Goal: Use online tool/utility: Utilize a website feature to perform a specific function

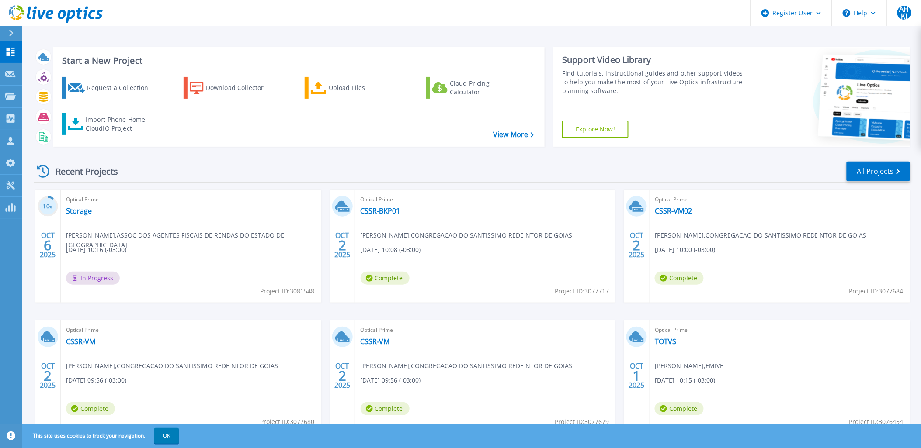
click at [168, 437] on button "OK" at bounding box center [166, 436] width 24 height 16
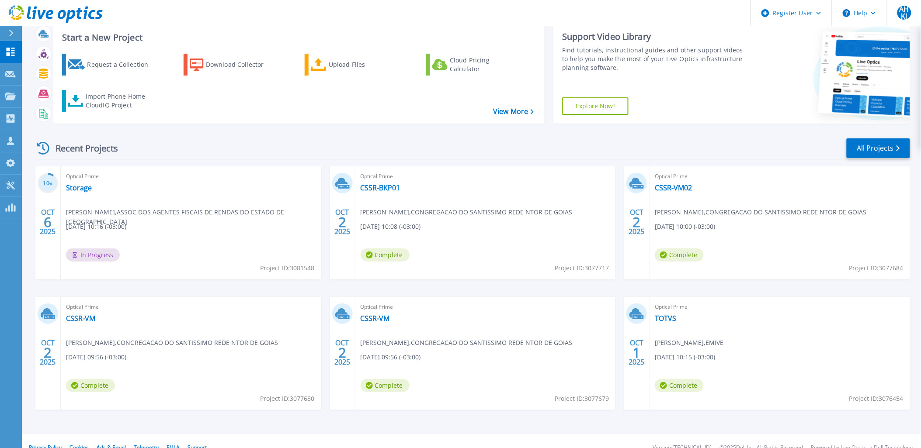
scroll to position [36, 0]
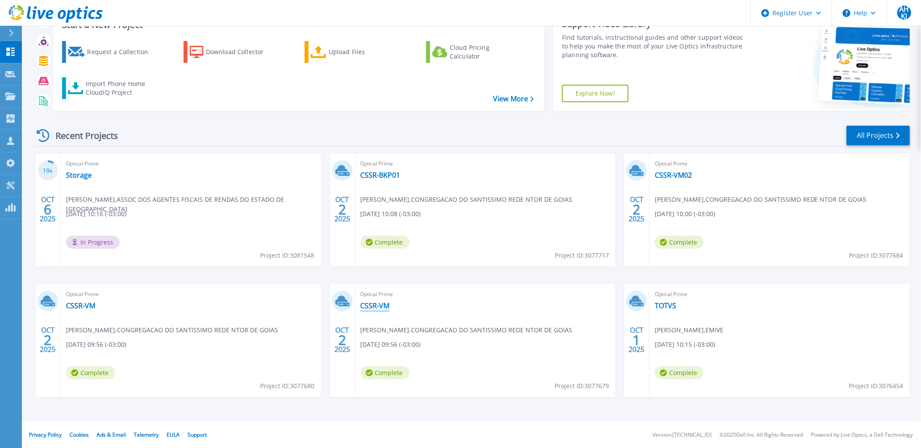
click at [378, 305] on link "CSSR-VM" at bounding box center [374, 306] width 29 height 9
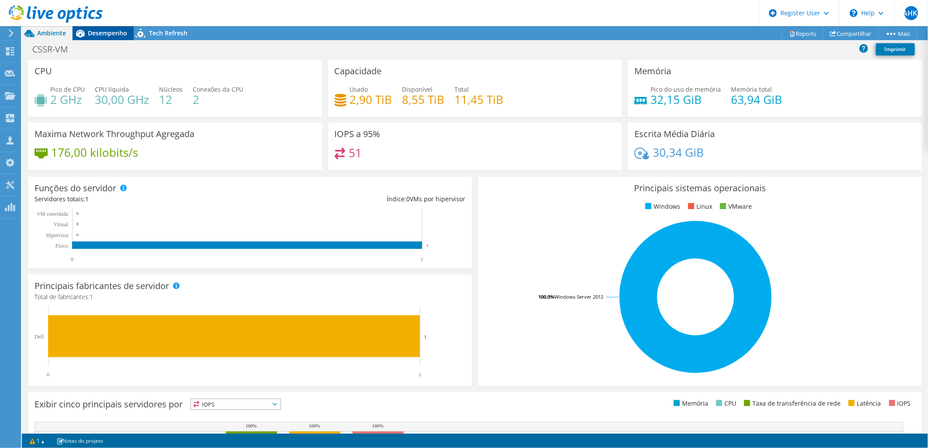
click at [114, 37] on span "Desempenho" at bounding box center [107, 33] width 39 height 8
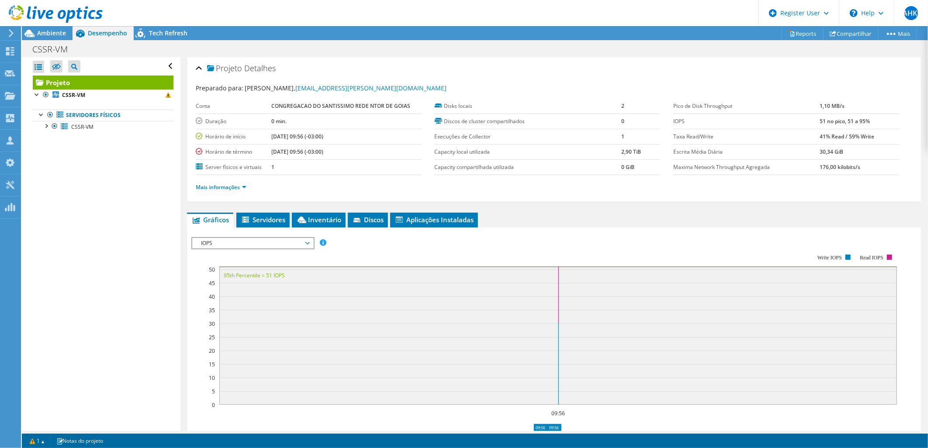
click at [132, 101] on ul "Servidores físicos CSSR-VM 0 C: F: 1 E:" at bounding box center [103, 121] width 141 height 40
click at [128, 94] on link "CSSR-VM" at bounding box center [103, 95] width 141 height 11
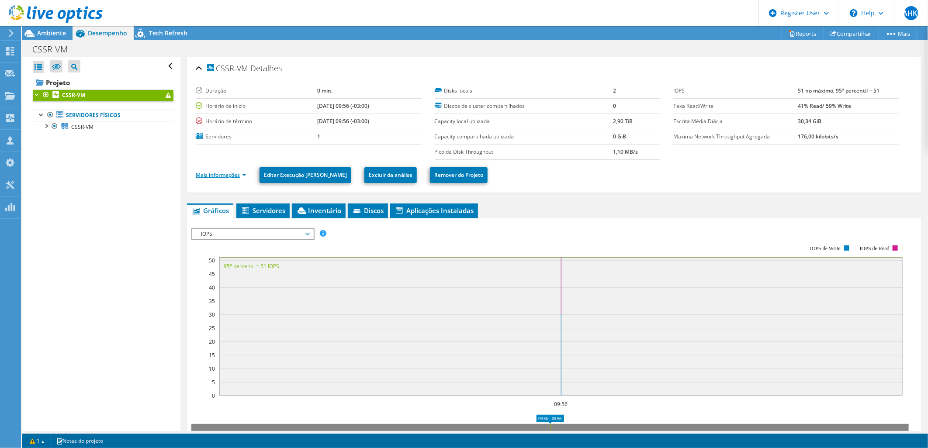
click at [237, 173] on link "Mais informações" at bounding box center [221, 174] width 51 height 7
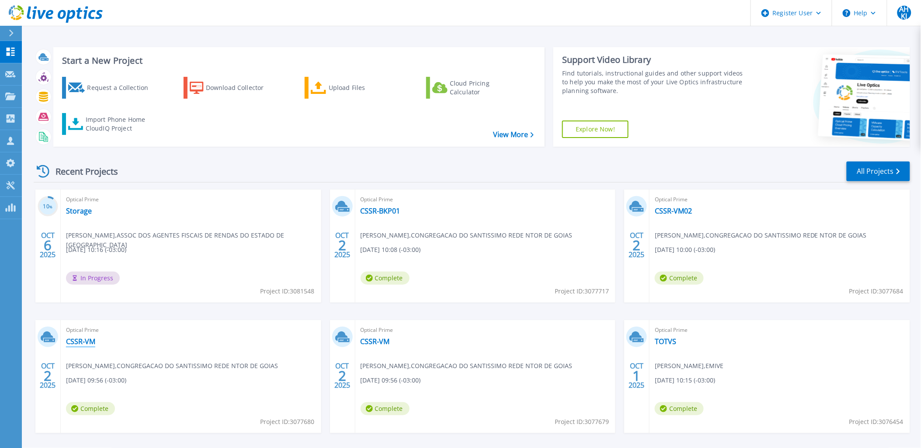
click at [77, 341] on link "CSSR-VM" at bounding box center [80, 341] width 29 height 9
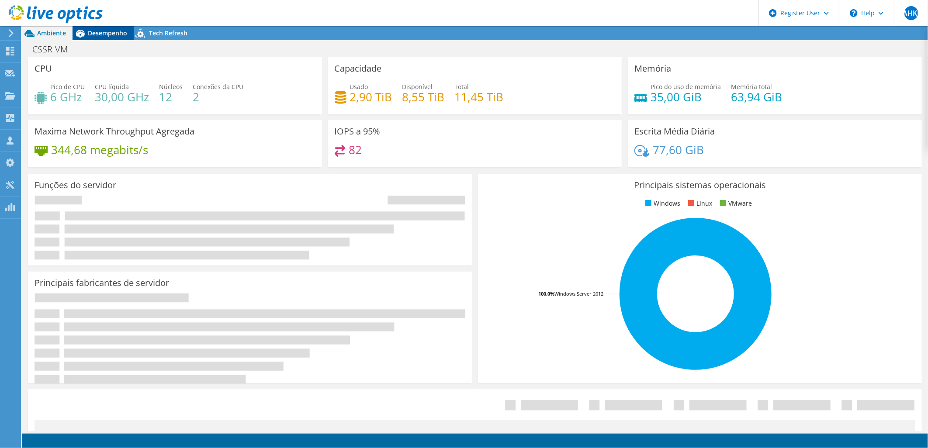
click at [102, 34] on span "Desempenho" at bounding box center [107, 33] width 39 height 8
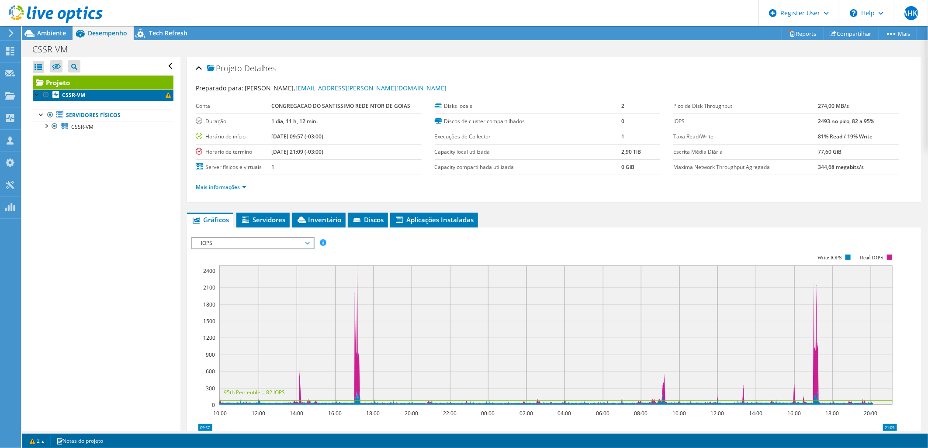
click at [130, 97] on link "CSSR-VM" at bounding box center [103, 95] width 141 height 11
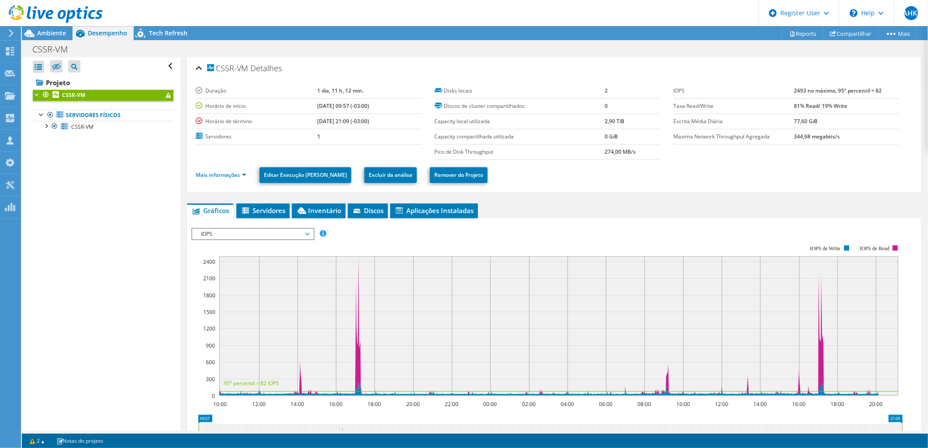
click at [266, 143] on td "Servidores" at bounding box center [256, 136] width 121 height 15
click at [230, 174] on link "Mais informações" at bounding box center [221, 174] width 51 height 7
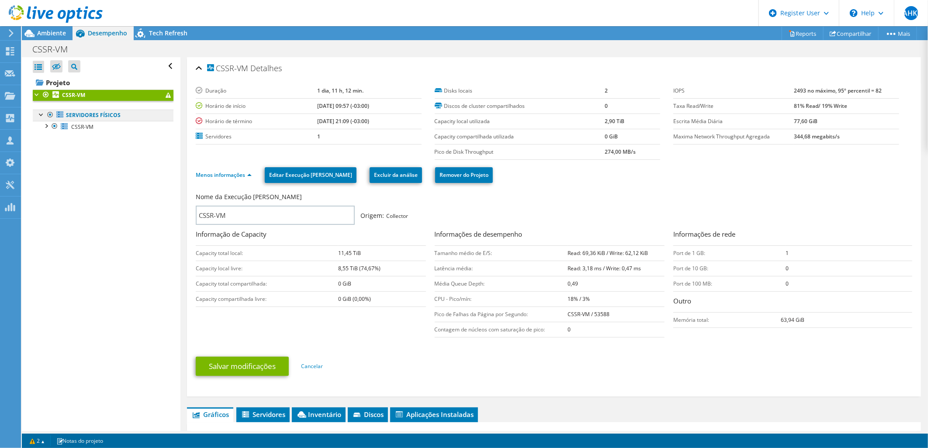
click at [94, 114] on link "Servidores físicos" at bounding box center [103, 115] width 141 height 11
click at [84, 129] on span "CSSR-VM" at bounding box center [82, 126] width 22 height 7
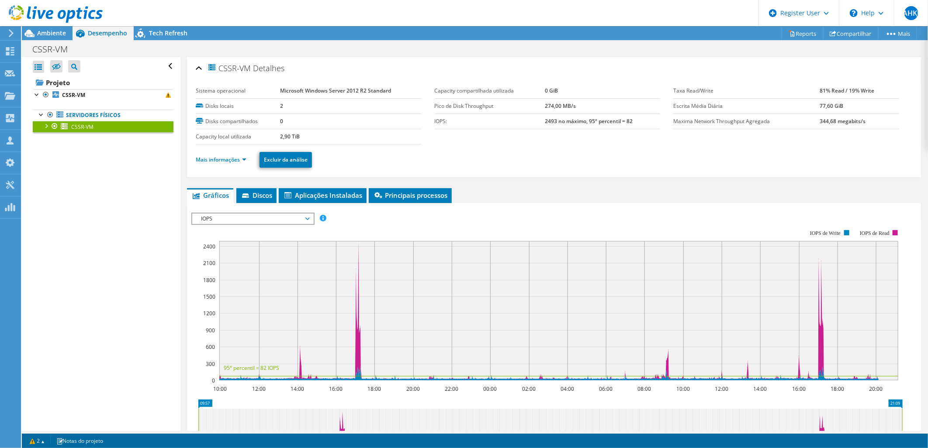
click at [235, 155] on li "Mais informações" at bounding box center [224, 160] width 56 height 10
click at [235, 157] on link "Mais informações" at bounding box center [221, 159] width 51 height 7
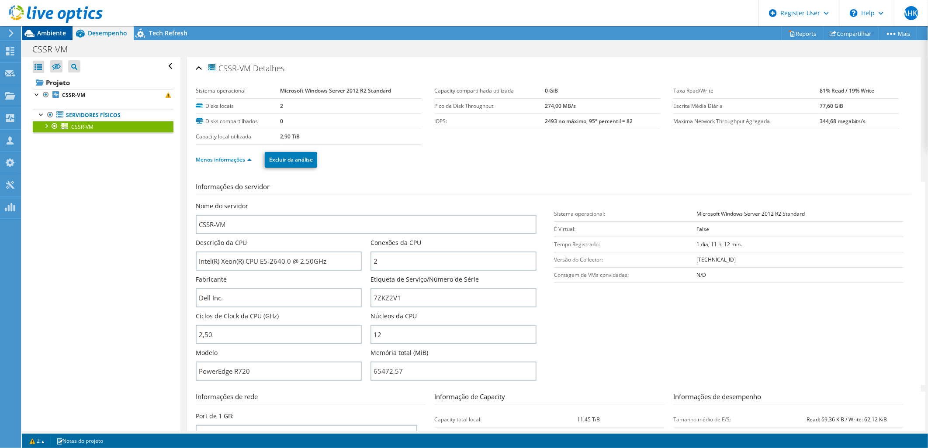
click at [60, 32] on span "Ambiente" at bounding box center [51, 33] width 29 height 8
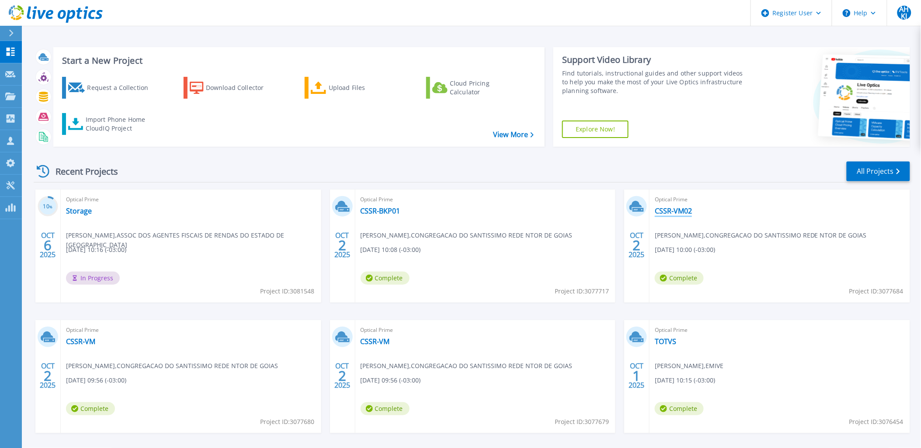
click at [683, 211] on link "CSSR-VM02" at bounding box center [673, 211] width 37 height 9
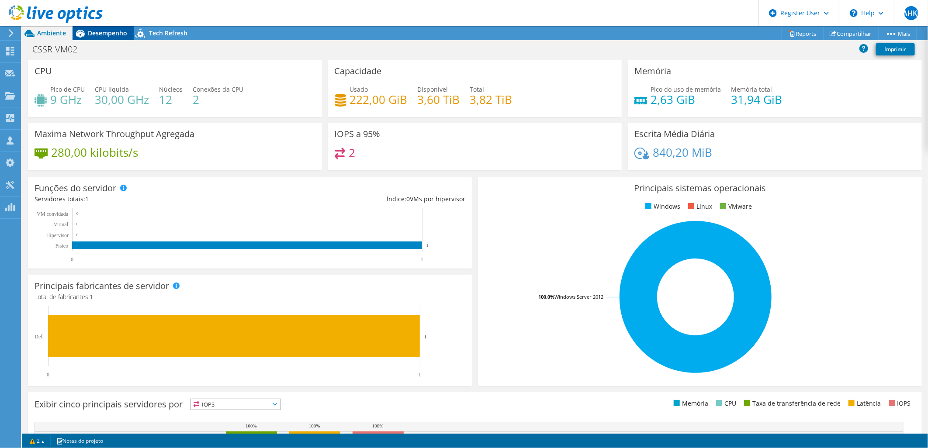
click at [110, 33] on span "Desempenho" at bounding box center [107, 33] width 39 height 8
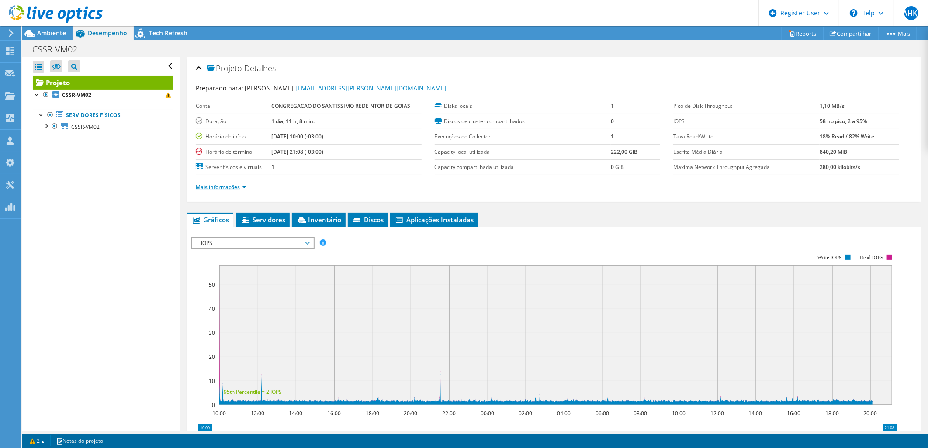
click at [242, 186] on link "Mais informações" at bounding box center [221, 187] width 51 height 7
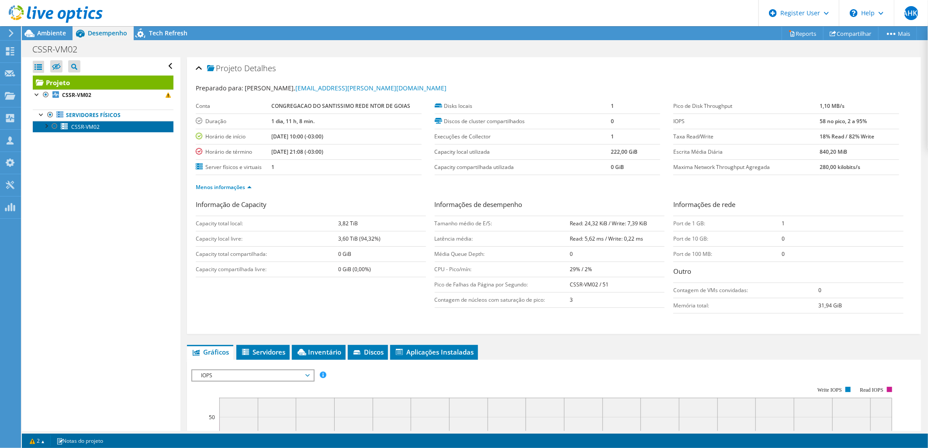
click at [97, 128] on span "CSSR-VM02" at bounding box center [85, 126] width 28 height 7
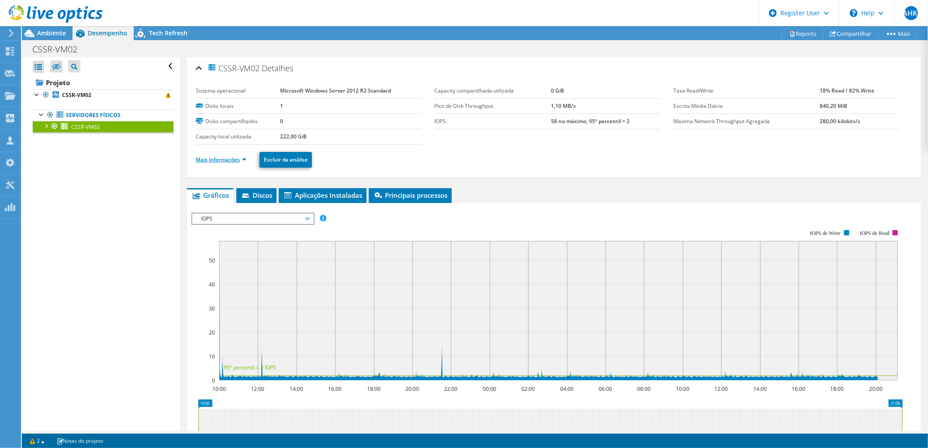
click at [242, 159] on link "Mais informações" at bounding box center [221, 159] width 51 height 7
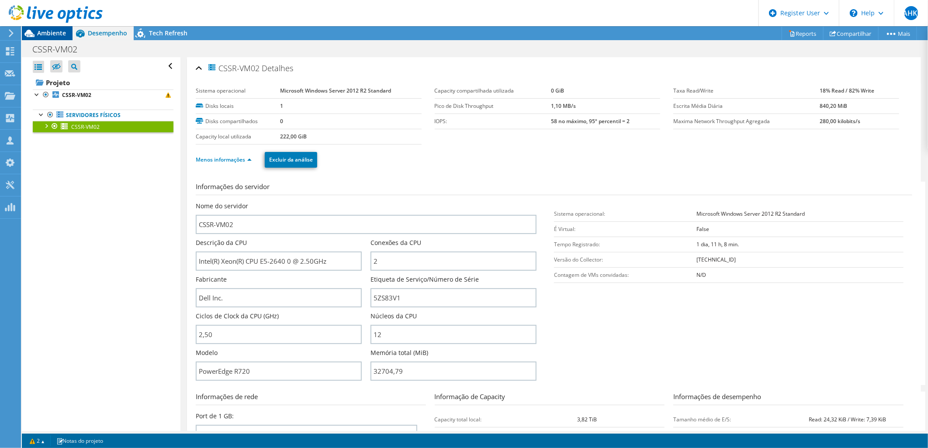
click at [57, 30] on span "Ambiente" at bounding box center [51, 33] width 29 height 8
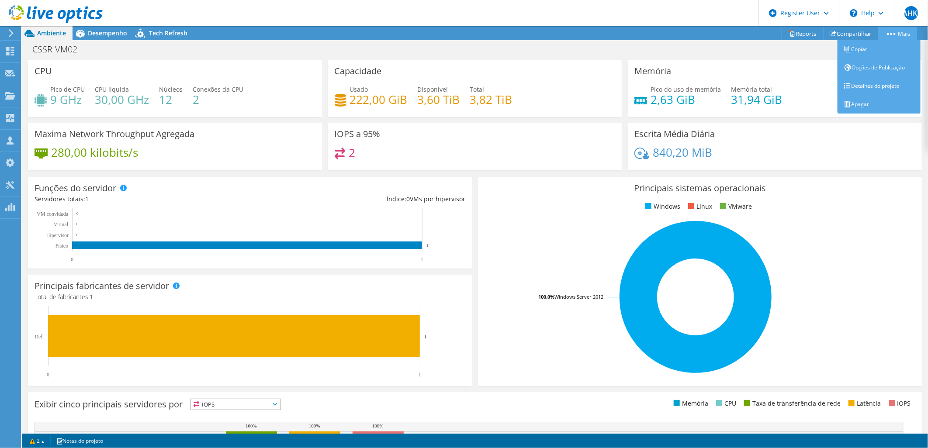
click at [910, 32] on link "Mais" at bounding box center [897, 34] width 39 height 14
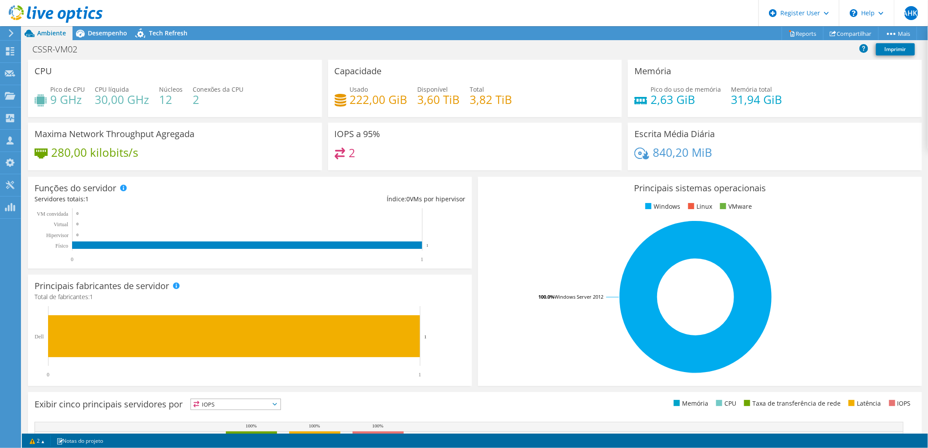
click at [9, 31] on icon at bounding box center [11, 33] width 7 height 8
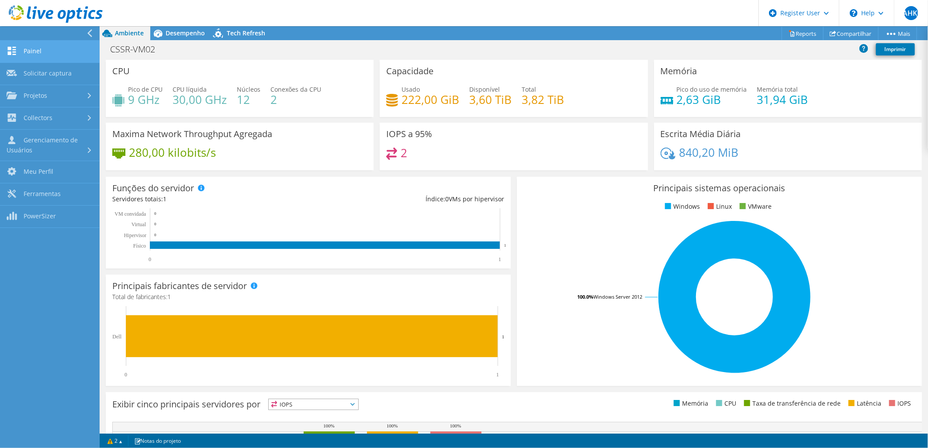
click at [44, 49] on link "Painel" at bounding box center [50, 52] width 100 height 22
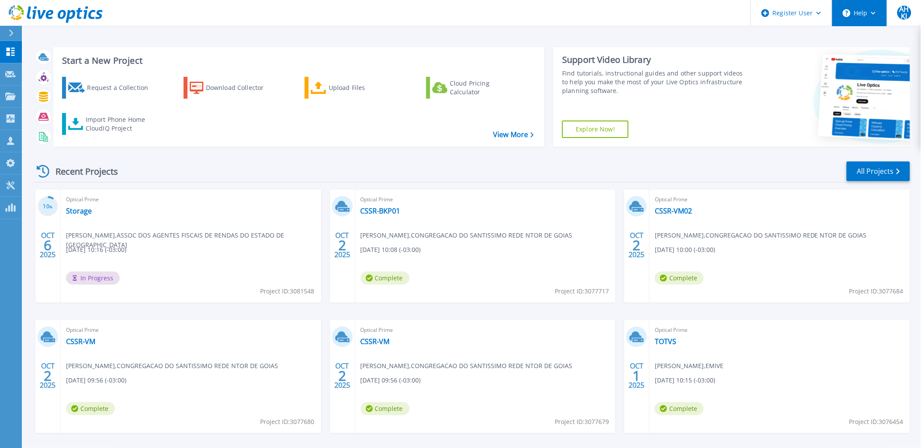
click at [876, 12] on icon at bounding box center [873, 13] width 5 height 3
click at [13, 34] on icon at bounding box center [11, 33] width 5 height 7
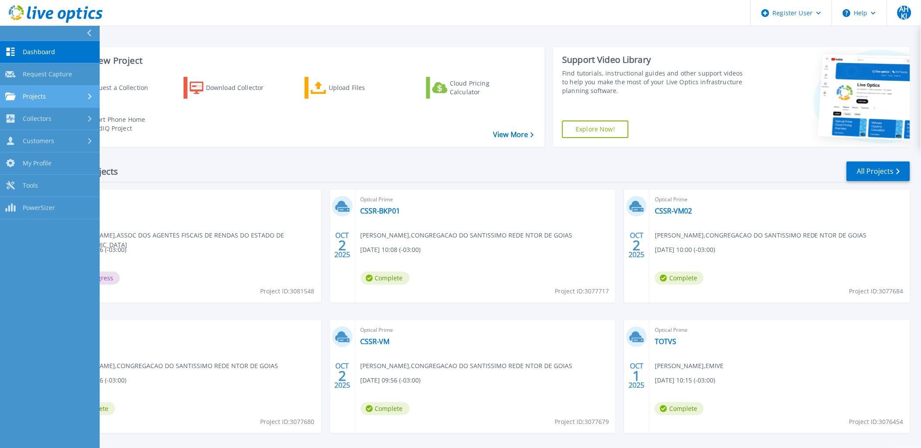
click at [93, 97] on div at bounding box center [90, 96] width 7 height 7
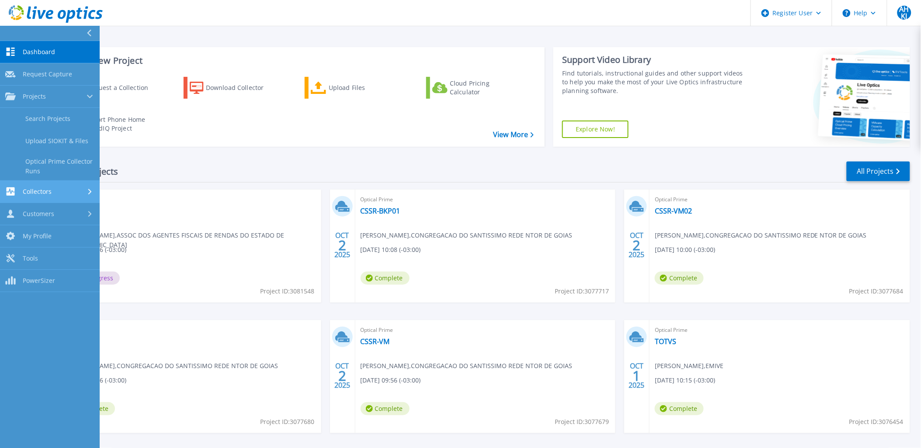
click at [85, 190] on div "Collectors" at bounding box center [49, 191] width 89 height 8
click at [87, 213] on div at bounding box center [90, 214] width 7 height 7
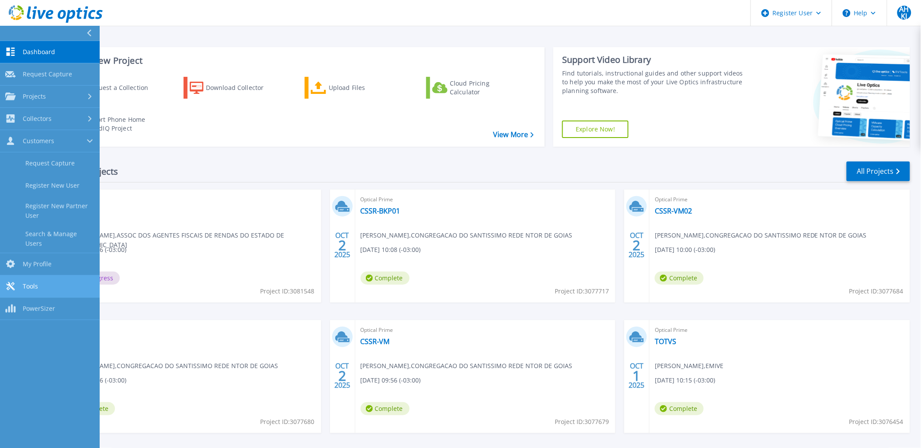
click at [69, 282] on link "Tools Tools" at bounding box center [50, 287] width 100 height 22
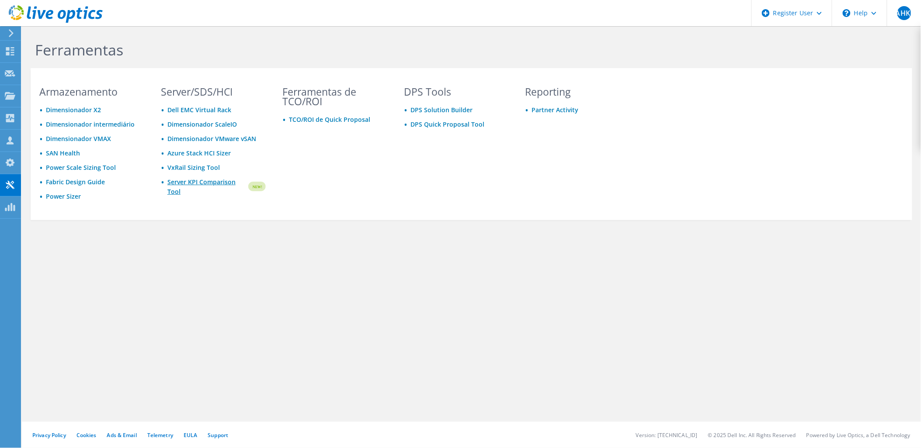
click at [194, 184] on link "Server KPI Comparison Tool" at bounding box center [207, 186] width 80 height 19
click at [434, 108] on link "DPS Solution Builder" at bounding box center [441, 110] width 62 height 8
click at [471, 126] on link "DPS Quick Proposal Tool" at bounding box center [447, 124] width 74 height 8
click at [547, 111] on link "Partner Activity" at bounding box center [555, 110] width 47 height 8
click at [325, 121] on link "TCO/ROI de Quick Proposal" at bounding box center [329, 119] width 81 height 8
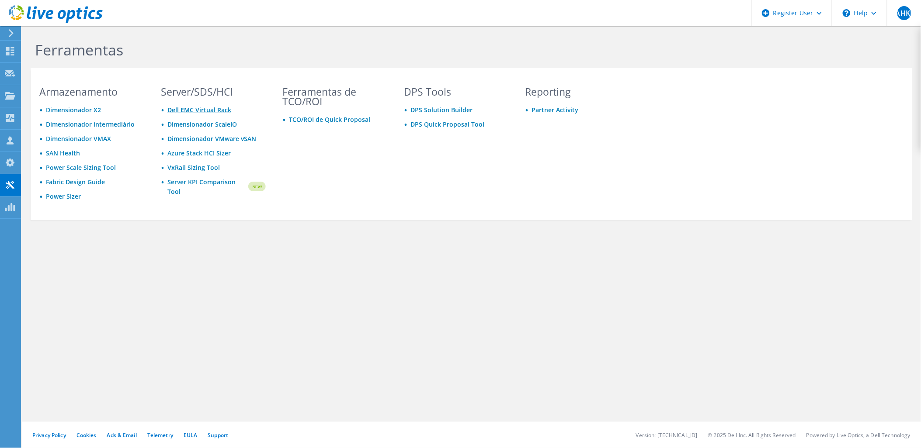
click at [200, 112] on link "Dell EMC Virtual Rack" at bounding box center [199, 110] width 64 height 8
click at [63, 152] on link "SAN Health" at bounding box center [63, 153] width 34 height 8
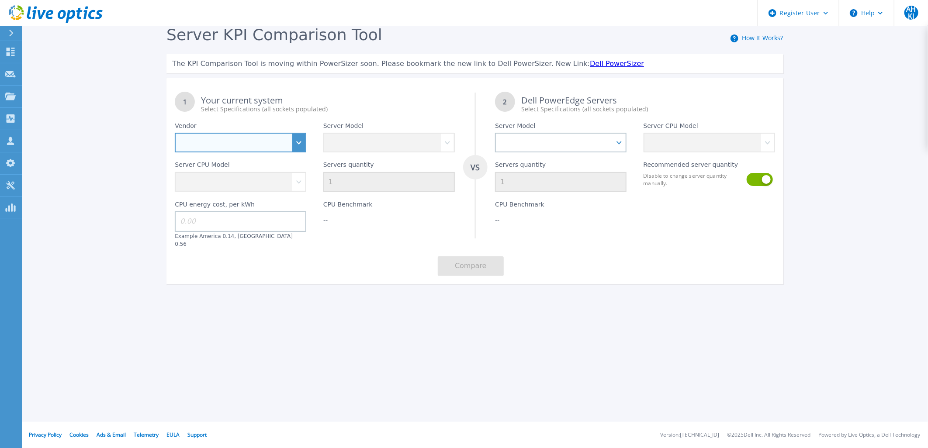
click at [296, 150] on select "Dell HPE Lenovo Supermicro" at bounding box center [241, 143] width 132 height 20
select select "Dell"
click at [175, 133] on select "Dell HPE Lenovo Supermicro" at bounding box center [241, 143] width 132 height 20
click at [414, 156] on div "Servers quantity 1" at bounding box center [389, 172] width 148 height 40
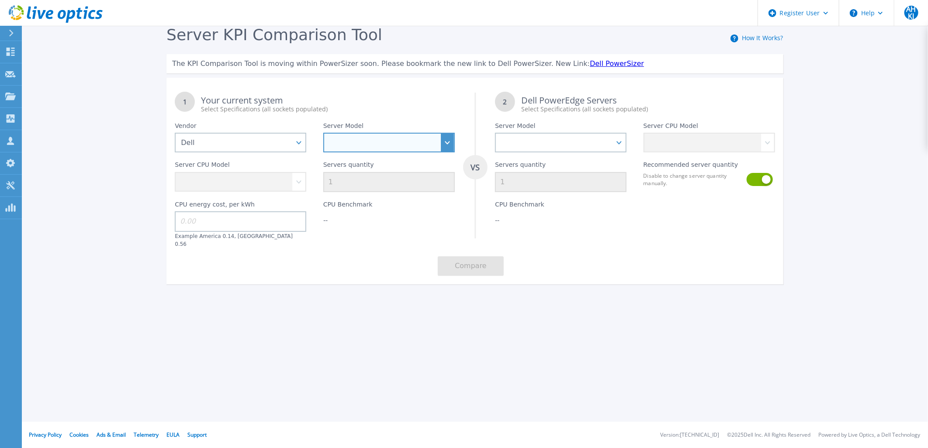
click at [418, 149] on select "PowerEdge C6520 PowerEdge C6525 PowerEdge HS5610 PowerEdge HS5620 PowerEdge R24…" at bounding box center [389, 143] width 132 height 20
select select "PowerEdge R450"
click at [323, 133] on select "PowerEdge C6520 PowerEdge C6525 PowerEdge HS5610 PowerEdge HS5620 PowerEdge R24…" at bounding box center [389, 143] width 132 height 20
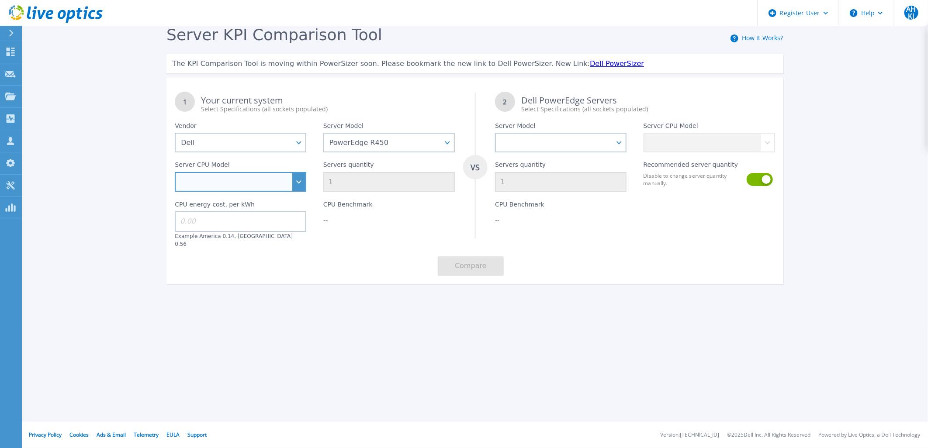
click at [287, 185] on select "Intel Xeon Silver 4316 2.3GHz Intel Xeon Silver 4309Y 2.8GHz Intel Xeon Silver …" at bounding box center [241, 182] width 132 height 20
select select "335009"
click at [175, 173] on select "Intel Xeon Silver 4316 2.3GHz Intel Xeon Silver 4309Y 2.8GHz Intel Xeon Silver …" at bounding box center [241, 182] width 132 height 20
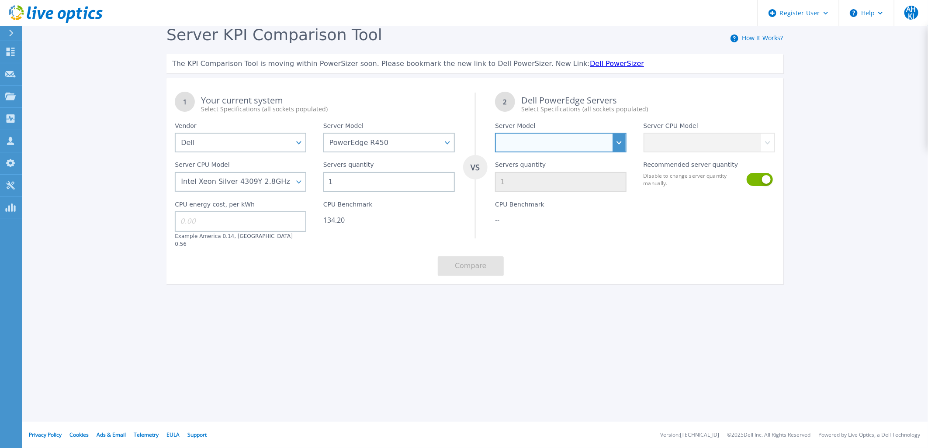
click at [568, 149] on select "PowerEdge C6520 PowerEdge C6525 PowerEdge HS5610 PowerEdge HS5620 PowerEdge R24…" at bounding box center [561, 143] width 132 height 20
select select "PowerEdge R470"
click at [495, 133] on select "PowerEdge C6520 PowerEdge C6525 PowerEdge HS5610 PowerEdge HS5620 PowerEdge R24…" at bounding box center [561, 143] width 132 height 20
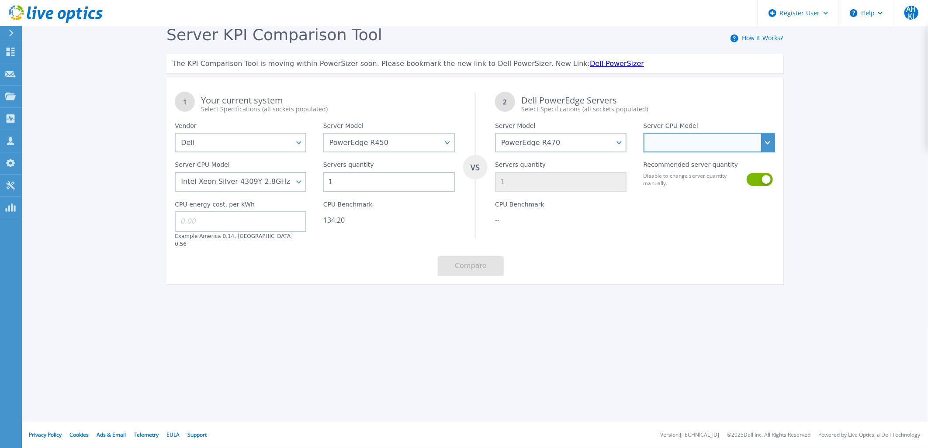
click at [693, 144] on select "Intel Xeon 6710E 2.4GHz Intel Xeon 6731E 2.2GHz Intel Xeon 6740E 2.4GHz Intel X…" at bounding box center [710, 143] width 132 height 20
select select "335583"
click at [644, 133] on select "Intel Xeon 6710E 2.4GHz Intel Xeon 6731E 2.2GHz Intel Xeon 6740E 2.4GHz Intel X…" at bounding box center [710, 143] width 132 height 20
click at [243, 221] on input at bounding box center [241, 221] width 132 height 20
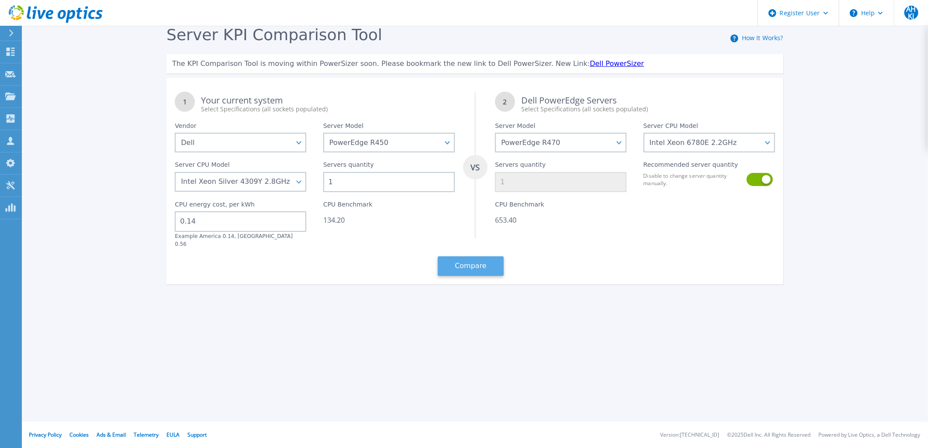
type input "0.14"
click at [480, 263] on button "Compare" at bounding box center [471, 266] width 66 height 20
